Goal: Check status: Check status

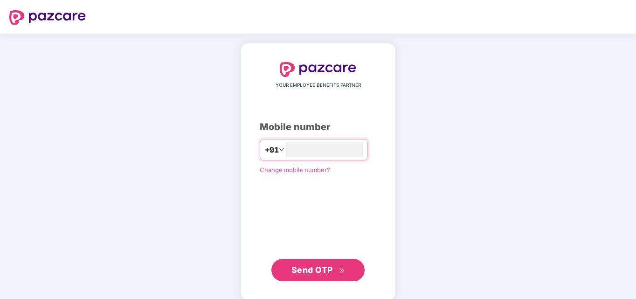
type input "**********"
click at [316, 272] on span "Send OTP" at bounding box center [311, 269] width 41 height 10
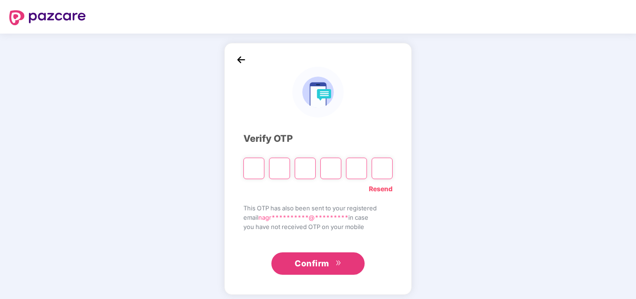
type input "*"
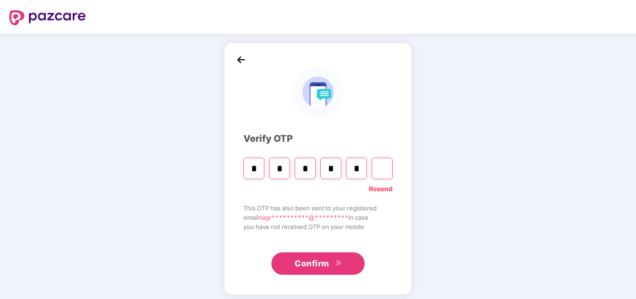
type input "*"
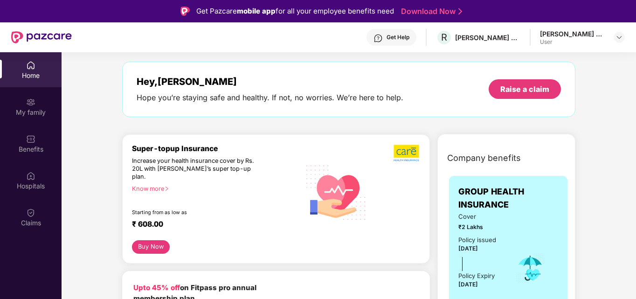
scroll to position [20, 0]
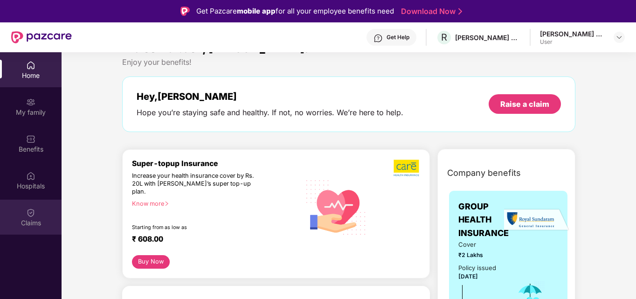
click at [28, 219] on div "Claims" at bounding box center [31, 222] width 62 height 9
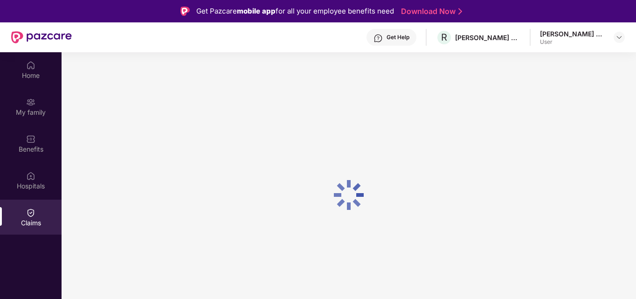
scroll to position [0, 0]
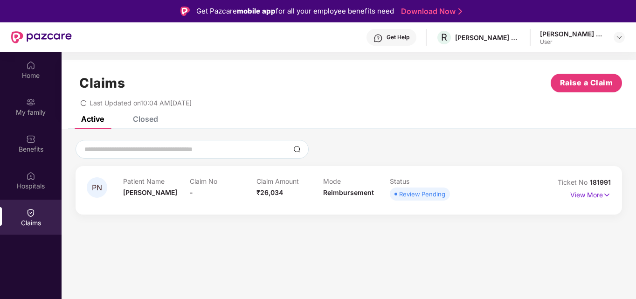
click at [597, 192] on p "View More" at bounding box center [590, 193] width 41 height 13
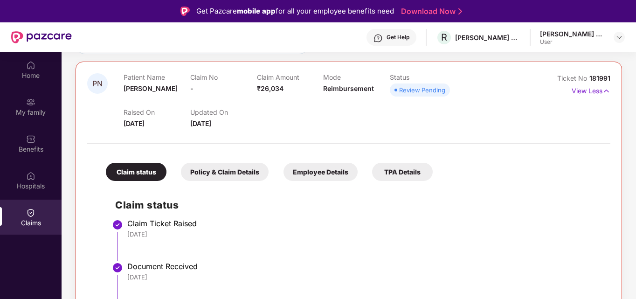
scroll to position [52, 0]
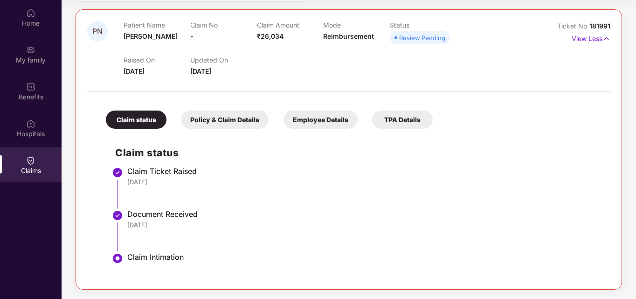
click at [239, 117] on div "Policy & Claim Details" at bounding box center [225, 119] width 88 height 18
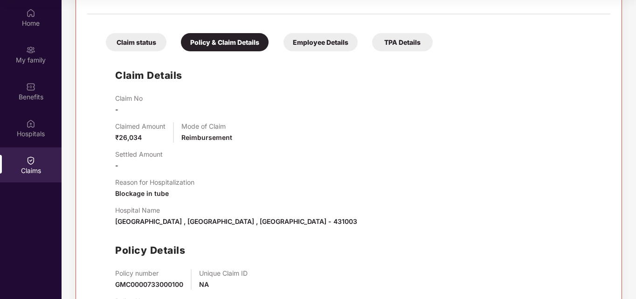
scroll to position [183, 0]
click at [318, 34] on div "Employee Details" at bounding box center [320, 41] width 74 height 18
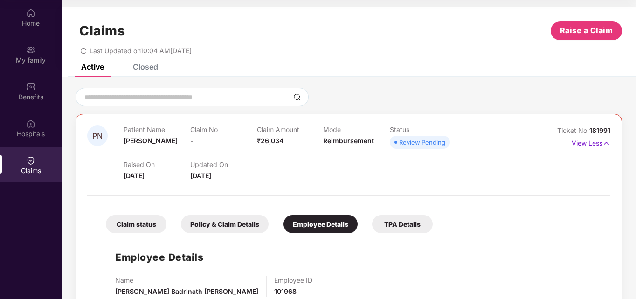
scroll to position [26, 0]
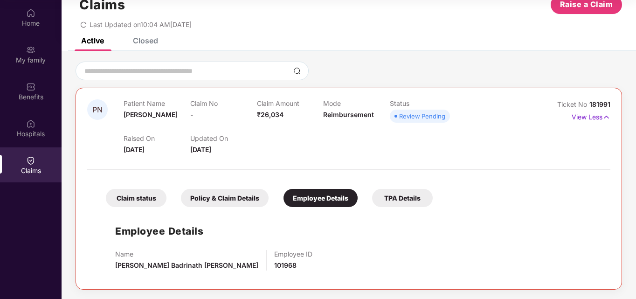
click at [412, 198] on div "TPA Details" at bounding box center [402, 198] width 61 height 18
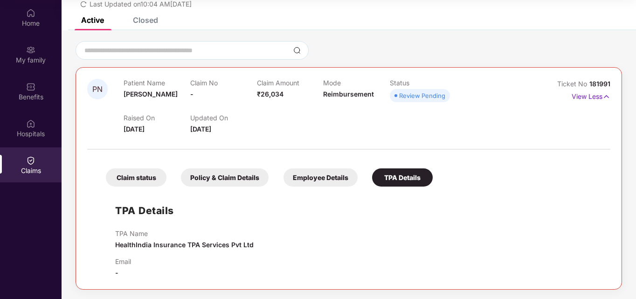
scroll to position [47, 0]
click at [139, 178] on div "Claim status" at bounding box center [136, 177] width 61 height 18
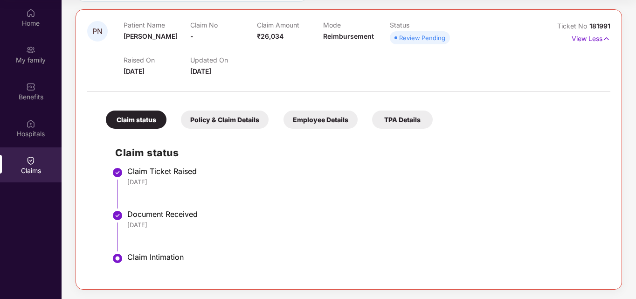
scroll to position [0, 0]
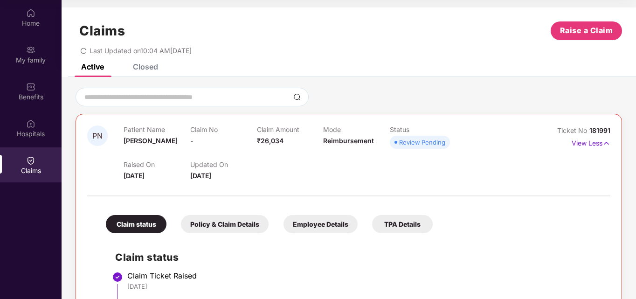
click at [425, 142] on div "Review Pending" at bounding box center [422, 141] width 46 height 9
click at [594, 144] on p "View Less" at bounding box center [590, 142] width 39 height 13
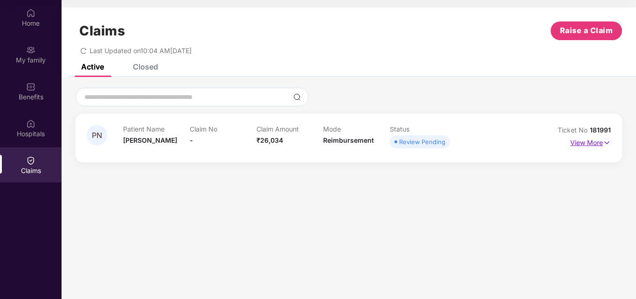
click at [594, 144] on p "View More" at bounding box center [590, 141] width 41 height 13
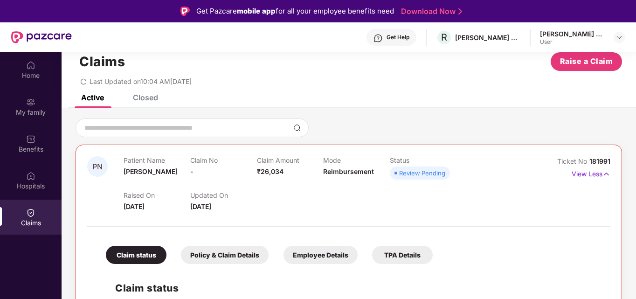
scroll to position [22, 0]
click at [144, 101] on div "Closed" at bounding box center [145, 96] width 25 height 9
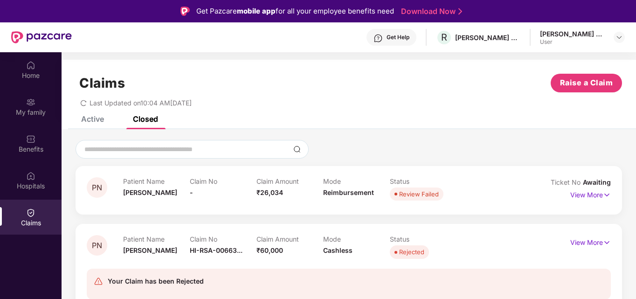
scroll to position [52, 0]
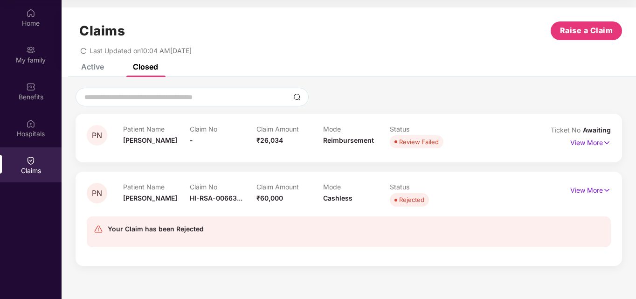
click at [98, 69] on div "Active" at bounding box center [92, 66] width 23 height 9
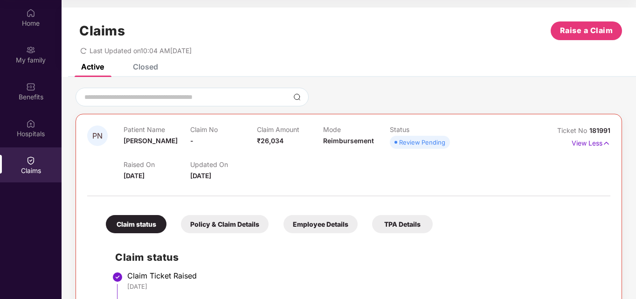
scroll to position [0, 0]
